Goal: Check status

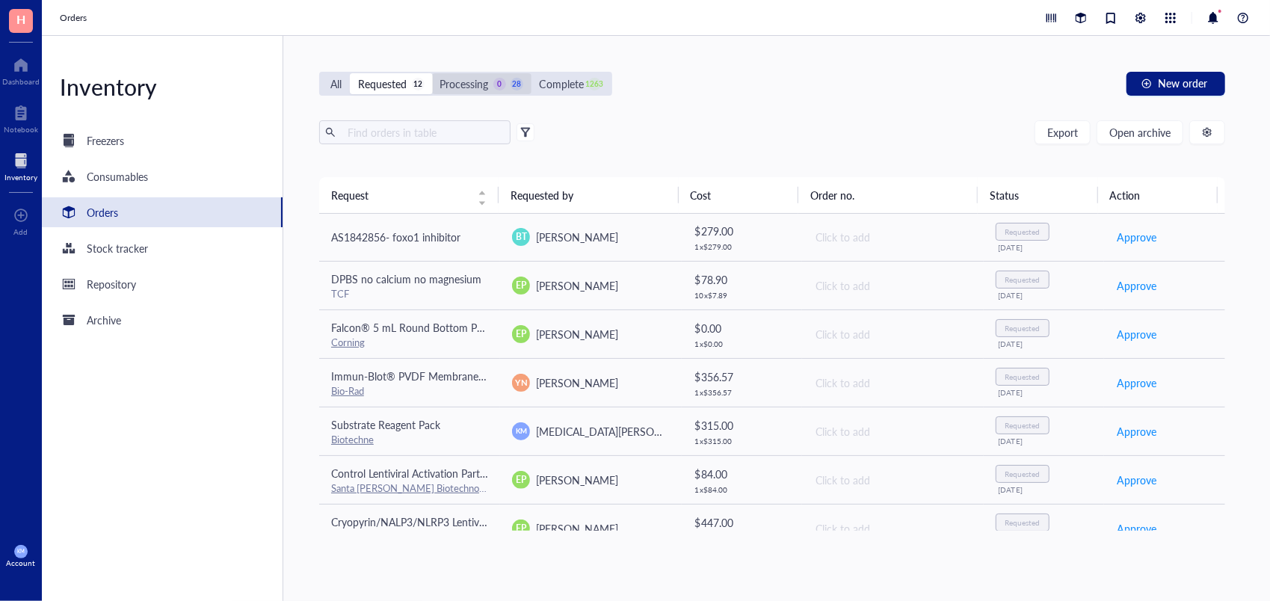
click at [496, 88] on div "0" at bounding box center [499, 84] width 13 height 13
click at [432, 73] on input "Processing 0 28" at bounding box center [432, 73] width 0 height 0
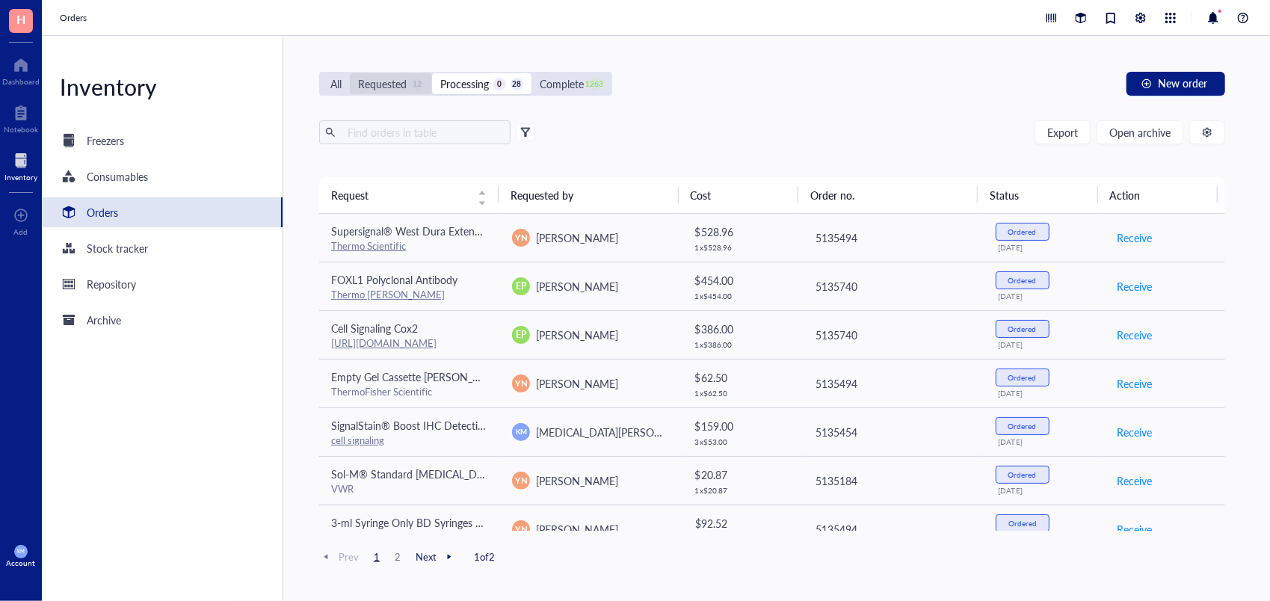
click at [405, 91] on div "Requested" at bounding box center [382, 83] width 49 height 16
click at [350, 73] on input "Requested 12" at bounding box center [350, 73] width 0 height 0
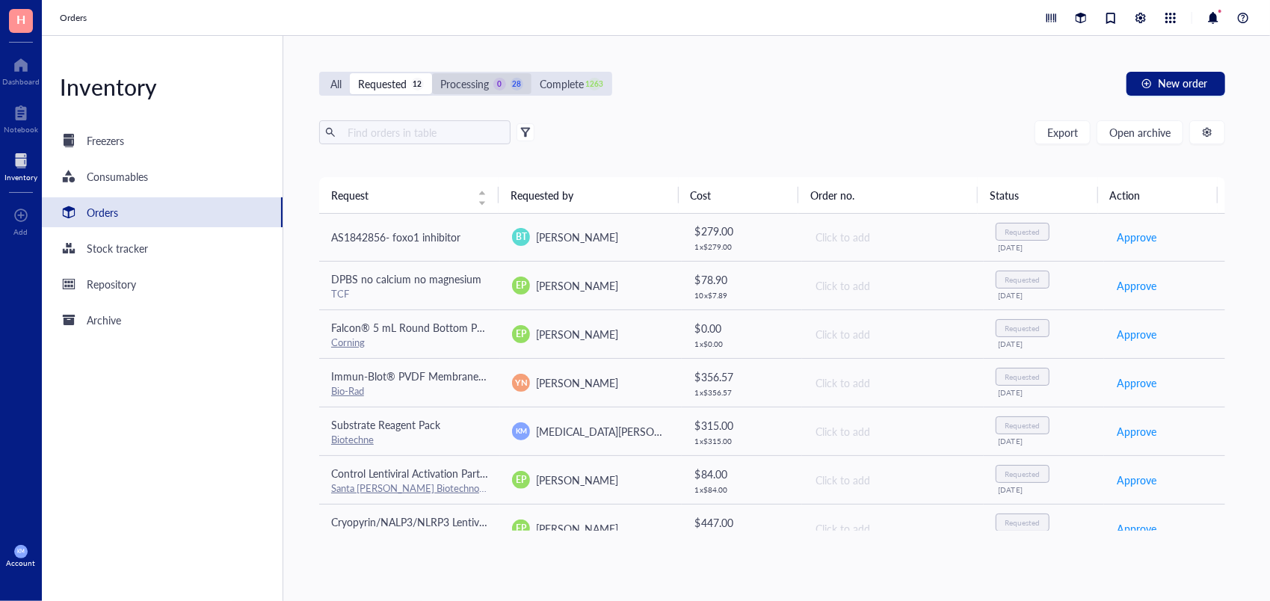
click at [464, 76] on div "Processing" at bounding box center [464, 83] width 49 height 16
click at [432, 73] on input "Processing 0 28" at bounding box center [432, 73] width 0 height 0
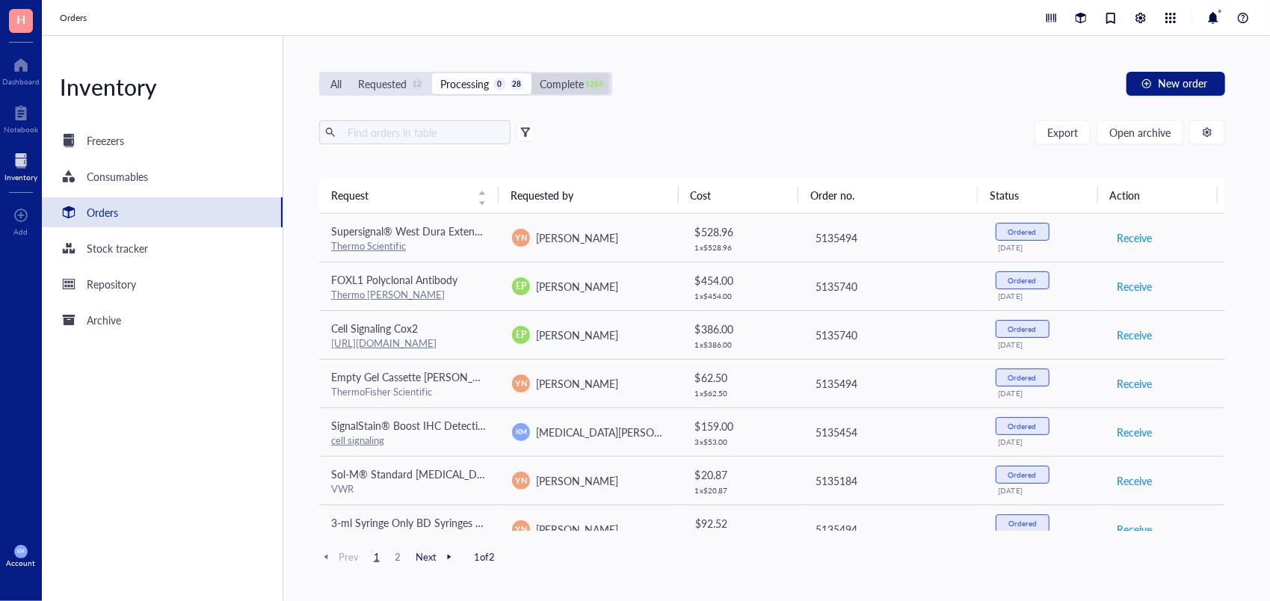
click at [564, 87] on div "Complete" at bounding box center [562, 83] width 44 height 16
click at [531, 73] on input "Complete 1263" at bounding box center [531, 73] width 0 height 0
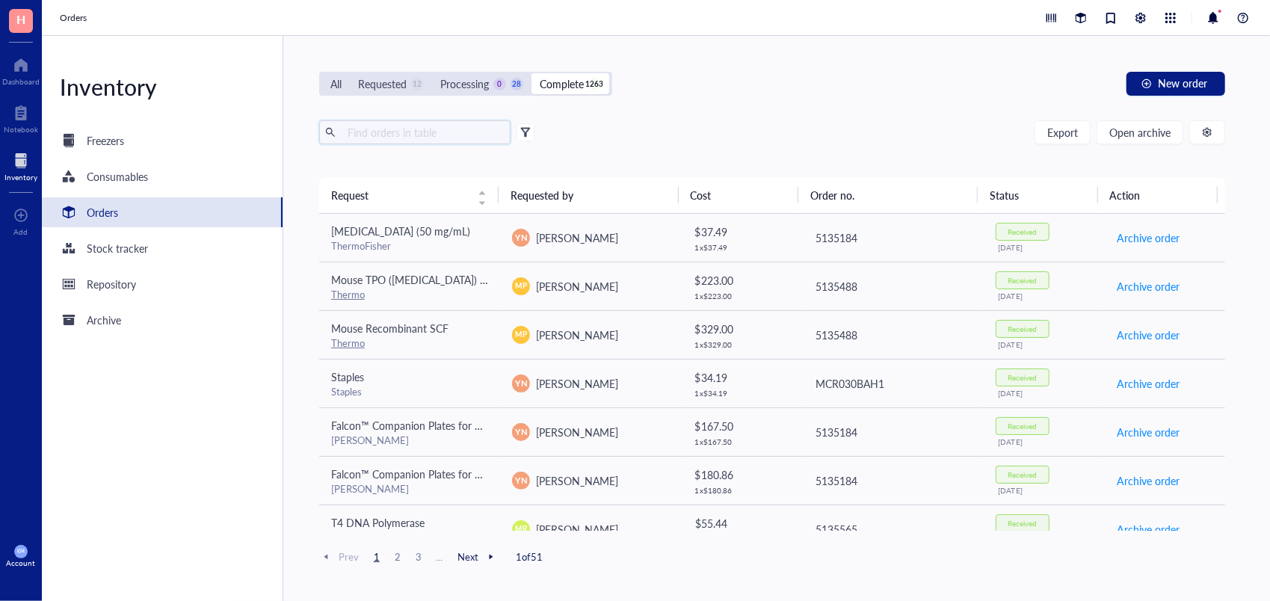
click at [406, 132] on input "text" at bounding box center [423, 132] width 163 height 22
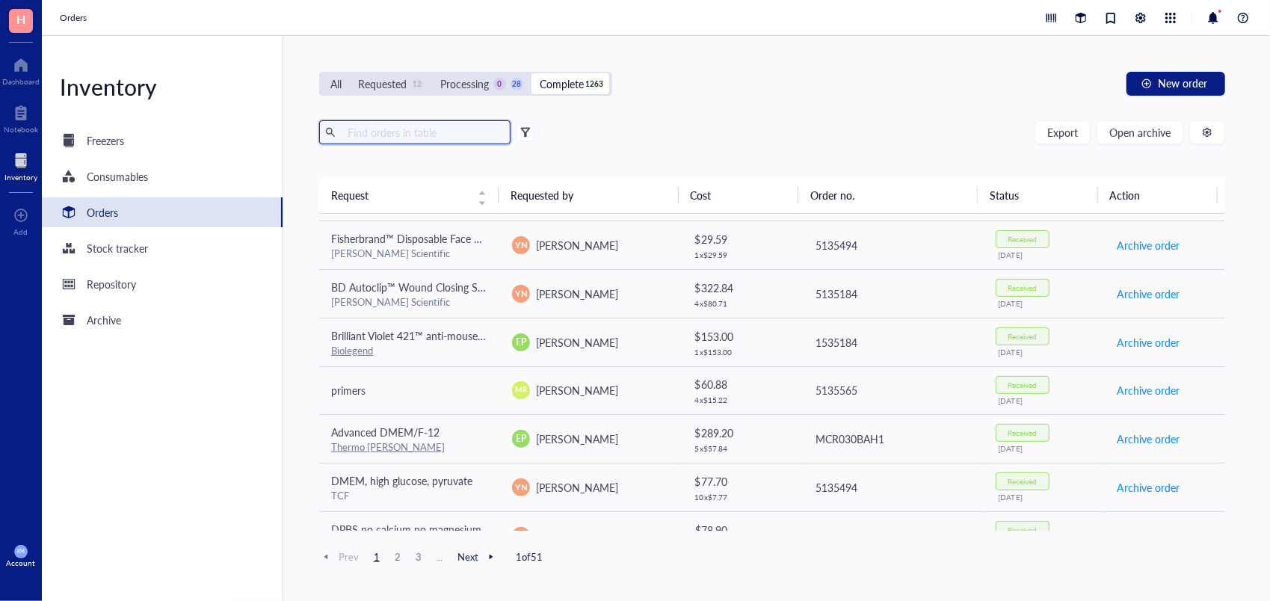
scroll to position [891, 0]
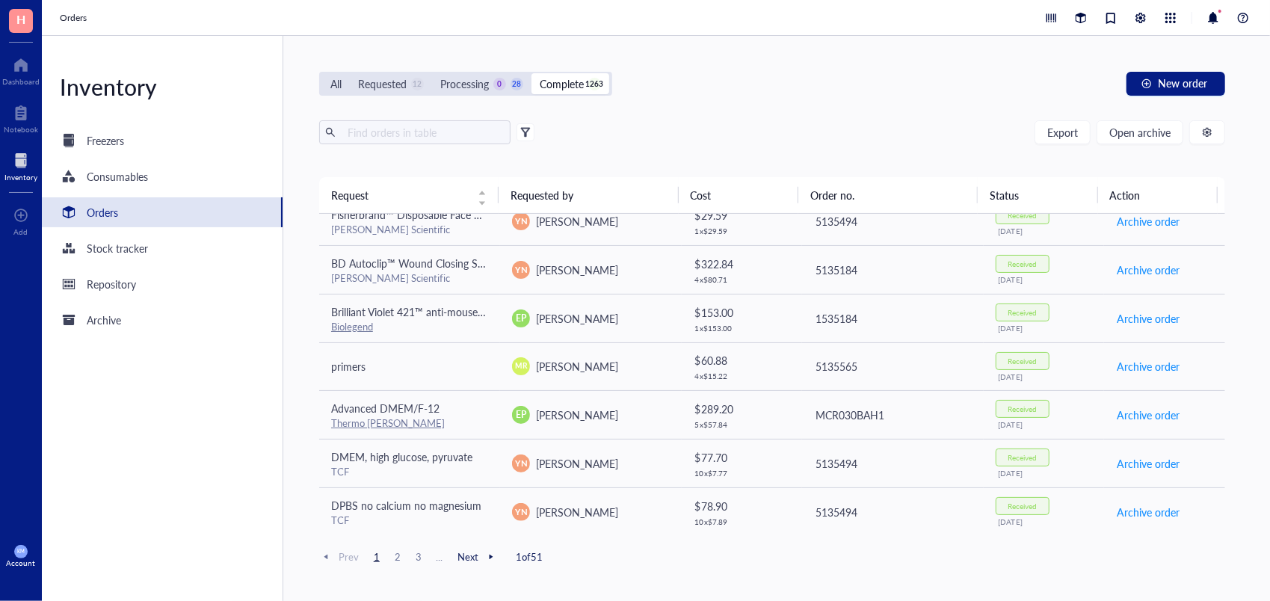
click at [457, 561] on span "Next" at bounding box center [477, 556] width 40 height 13
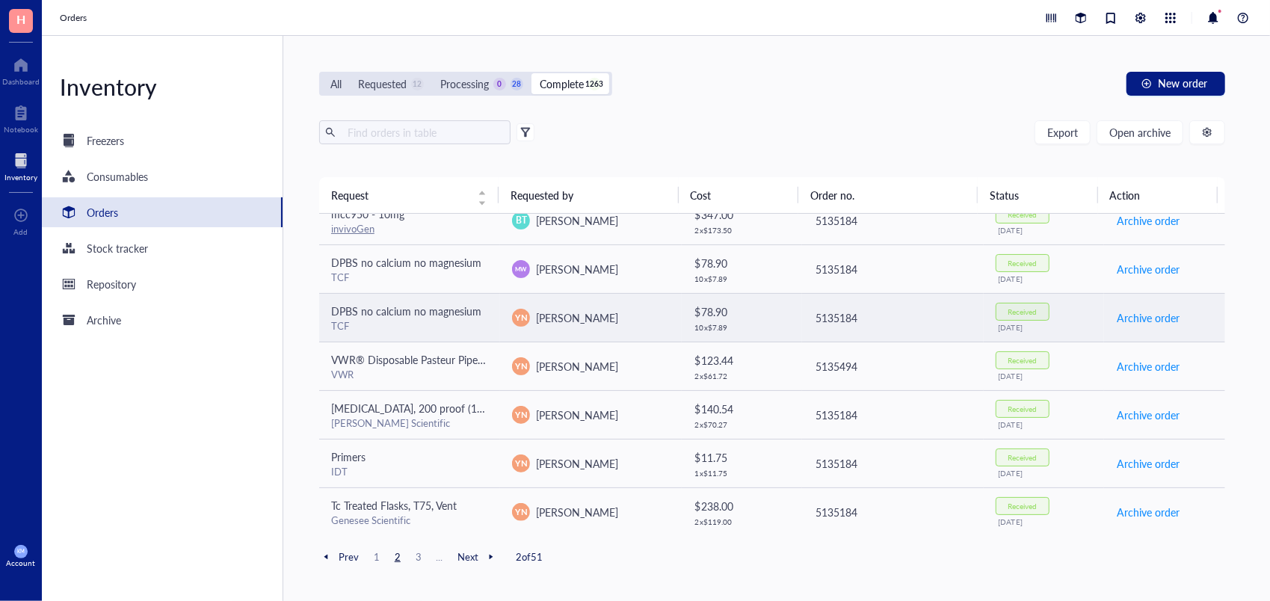
click at [831, 301] on td "5135184" at bounding box center [892, 317] width 181 height 49
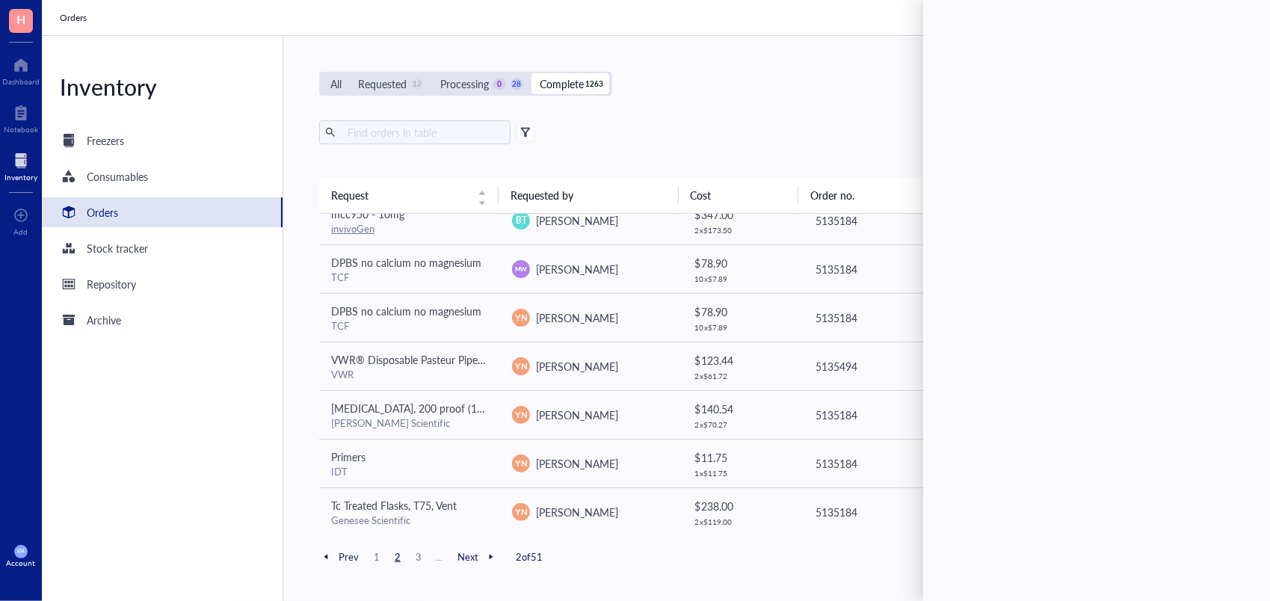
click at [342, 553] on span "Prev" at bounding box center [339, 556] width 40 height 13
